Goal: Book appointment/travel/reservation

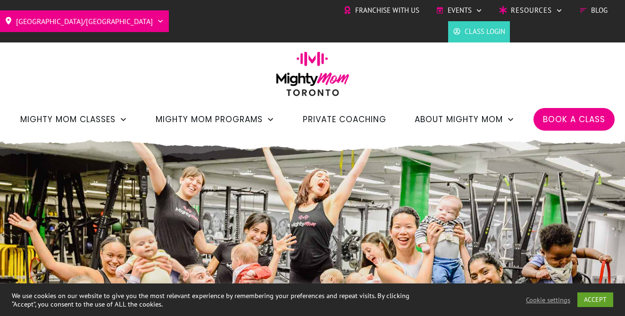
click at [471, 32] on span "Class Login" at bounding box center [485, 32] width 41 height 14
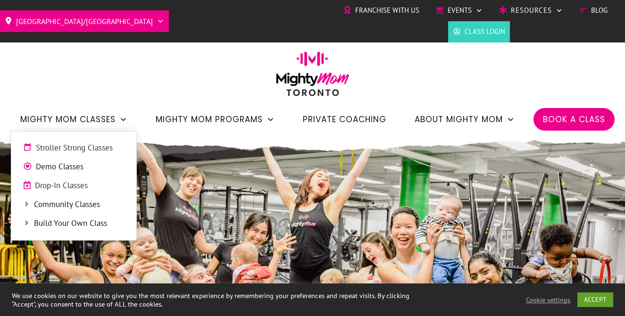
click at [76, 185] on span "Drop-In Classes" at bounding box center [80, 186] width 90 height 12
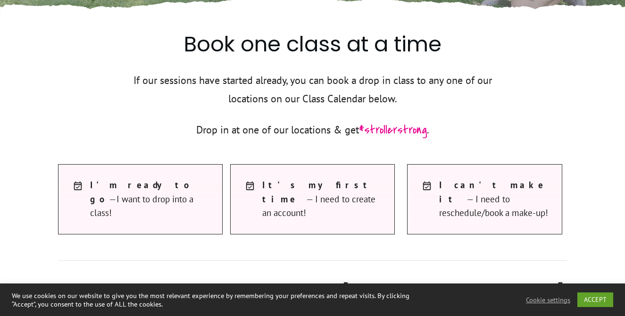
scroll to position [444, 0]
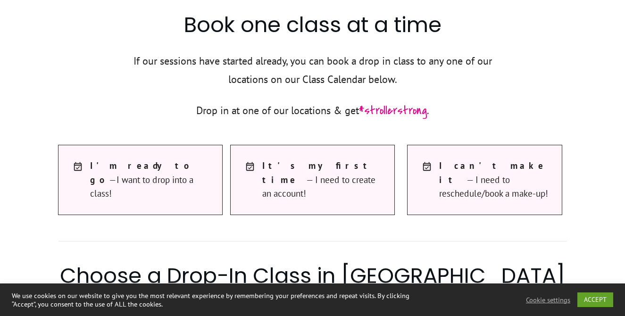
click at [432, 173] on div at bounding box center [428, 167] width 22 height 17
click at [209, 160] on span "I'm ready to go —I want to drop into a class!" at bounding box center [151, 180] width 123 height 42
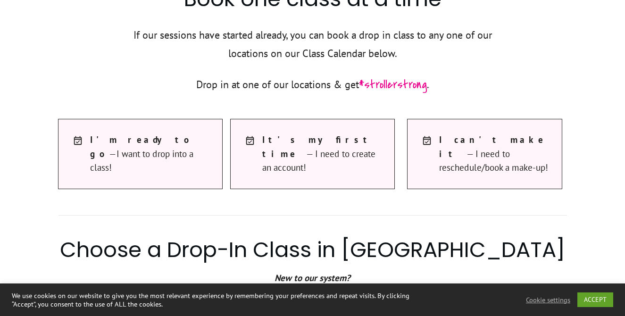
scroll to position [450, 0]
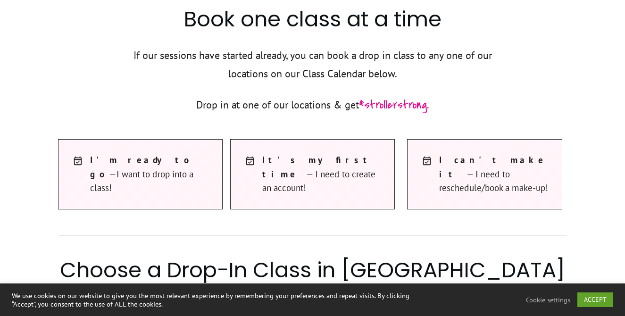
click at [169, 165] on span "I'm ready to go —I want to drop into a class!" at bounding box center [151, 174] width 123 height 42
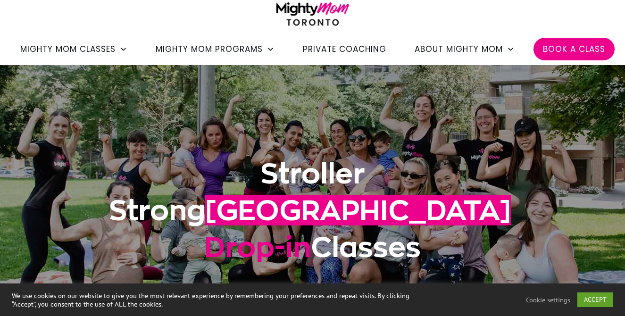
scroll to position [0, 0]
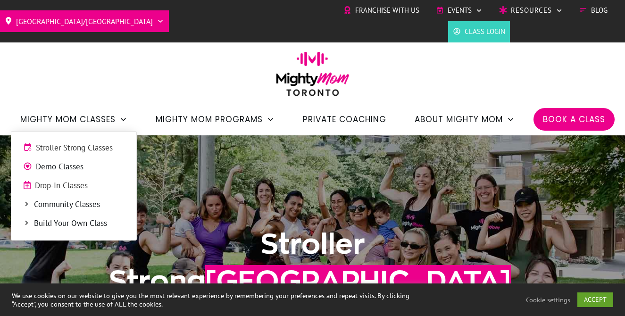
click at [71, 184] on span "Drop-In Classes" at bounding box center [80, 186] width 90 height 12
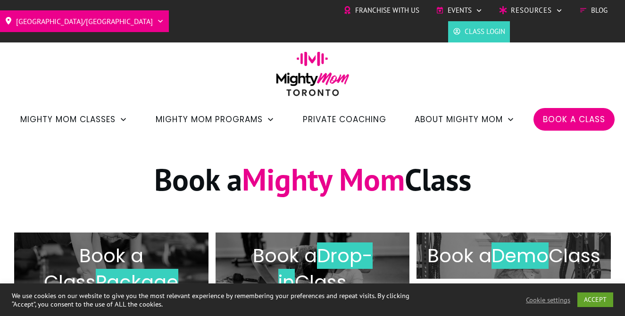
scroll to position [98, 0]
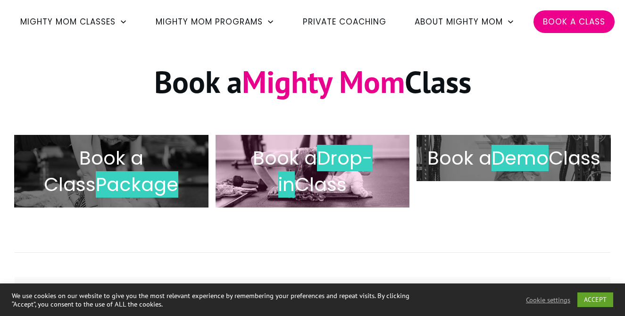
click at [366, 182] on h2 "Book a Drop-in Class" at bounding box center [312, 171] width 175 height 53
